Goal: Task Accomplishment & Management: Manage account settings

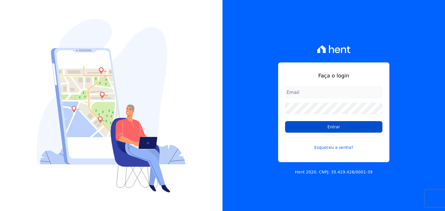
type input "[EMAIL_ADDRESS][DOMAIN_NAME]"
click at [310, 125] on input "Entrar" at bounding box center [333, 127] width 97 height 12
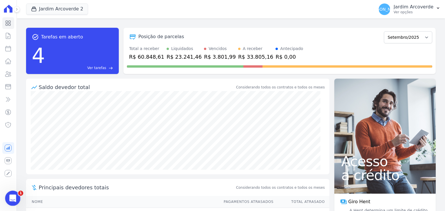
click at [5, 199] on html at bounding box center [12, 198] width 14 height 14
click at [13, 197] on icon "Abertura do Messenger da Intercom" at bounding box center [12, 198] width 10 height 10
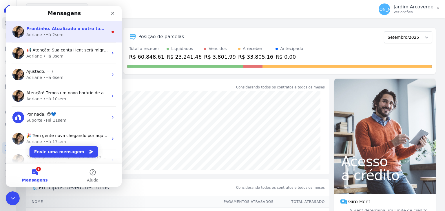
click at [63, 30] on span "Prontinho. Atualizado o outro tambem. ; )" at bounding box center [74, 28] width 96 height 5
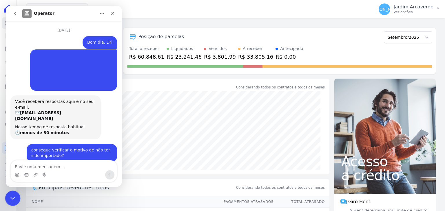
scroll to position [14, 0]
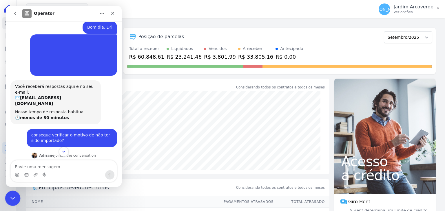
click at [13, 201] on icon "Encerramento do Messenger da Intercom" at bounding box center [11, 197] width 7 height 7
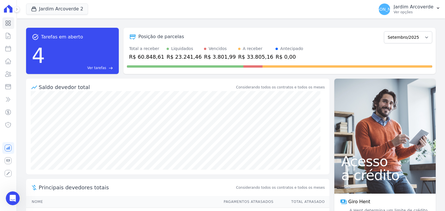
scroll to position [837, 0]
